Goal: Task Accomplishment & Management: Use online tool/utility

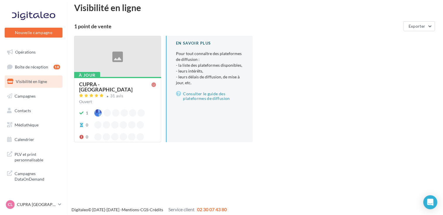
scroll to position [9, 0]
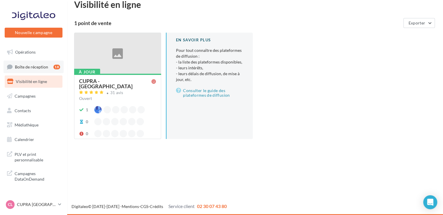
click at [52, 68] on link "Boîte de réception 18" at bounding box center [34, 67] width 60 height 13
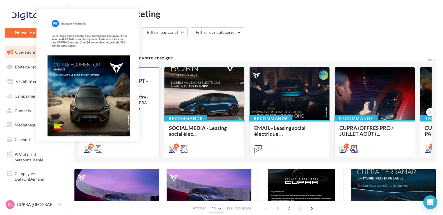
click at [92, 149] on div "10" at bounding box center [90, 146] width 5 height 5
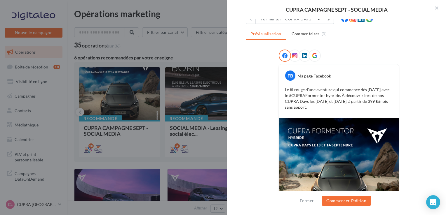
scroll to position [60, 0]
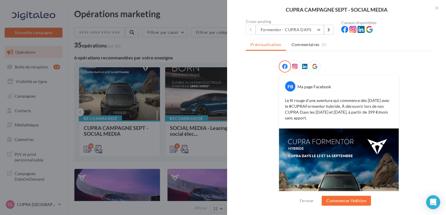
drag, startPoint x: 375, startPoint y: 101, endPoint x: 385, endPoint y: 117, distance: 19.3
click at [385, 117] on p "Le fil rouge d’une aventure qui commence dès [DATE] avec le #CUPRAFormentor hyb…" at bounding box center [339, 109] width 108 height 23
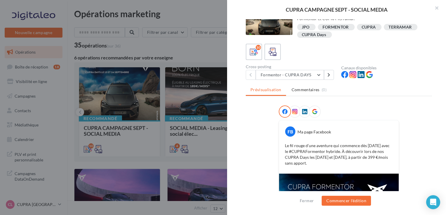
scroll to position [0, 0]
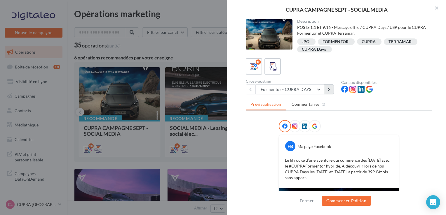
click at [328, 93] on button at bounding box center [329, 90] width 10 height 10
click at [250, 88] on icon at bounding box center [250, 90] width 3 height 4
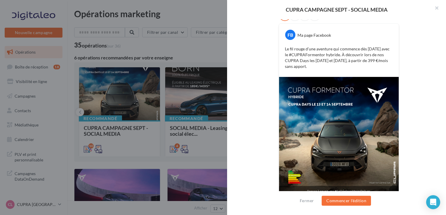
scroll to position [118, 0]
